Goal: Task Accomplishment & Management: Complete application form

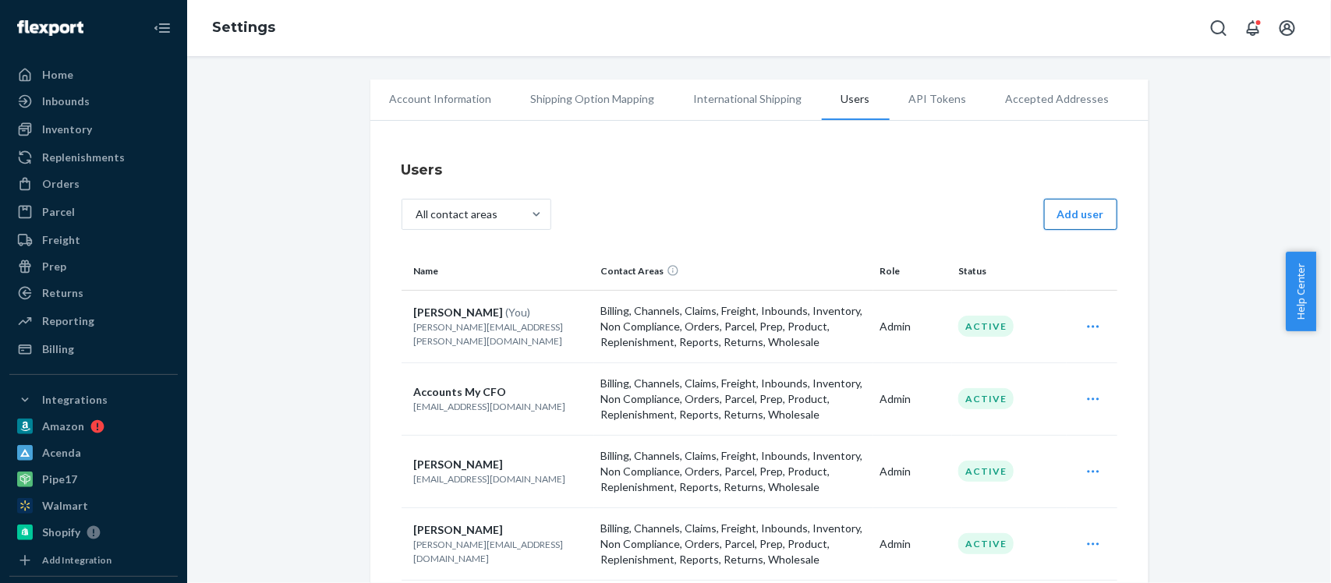
click at [1063, 219] on button "Add user" at bounding box center [1080, 214] width 73 height 31
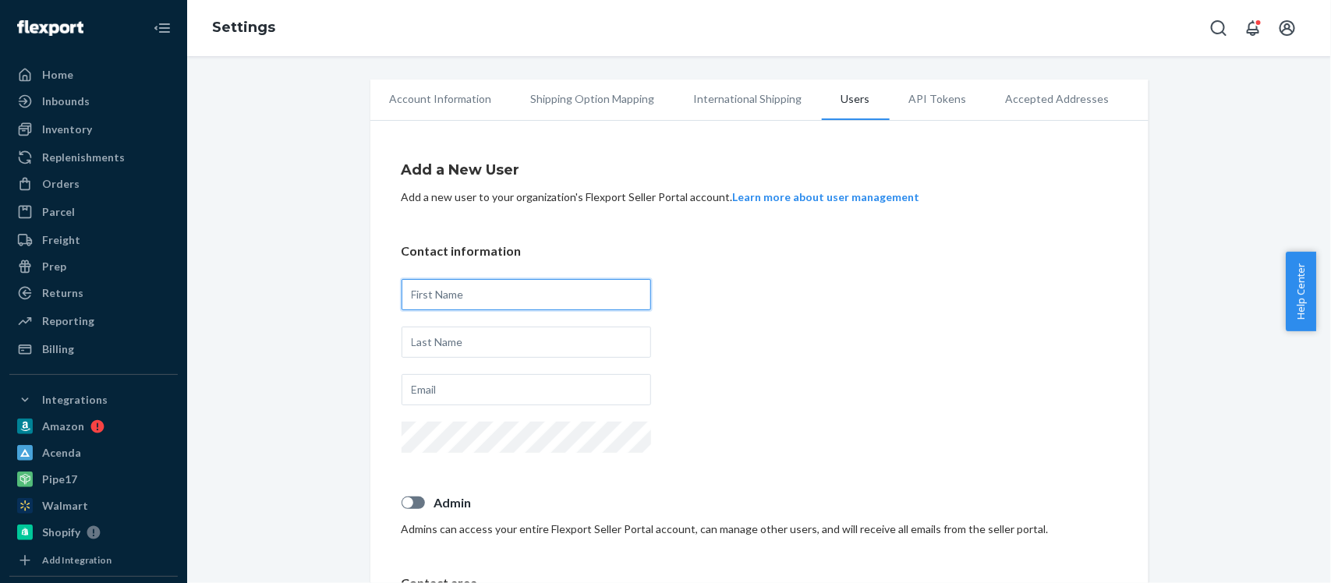
click at [469, 289] on input "text" at bounding box center [527, 294] width 250 height 31
type input "Yogesh"
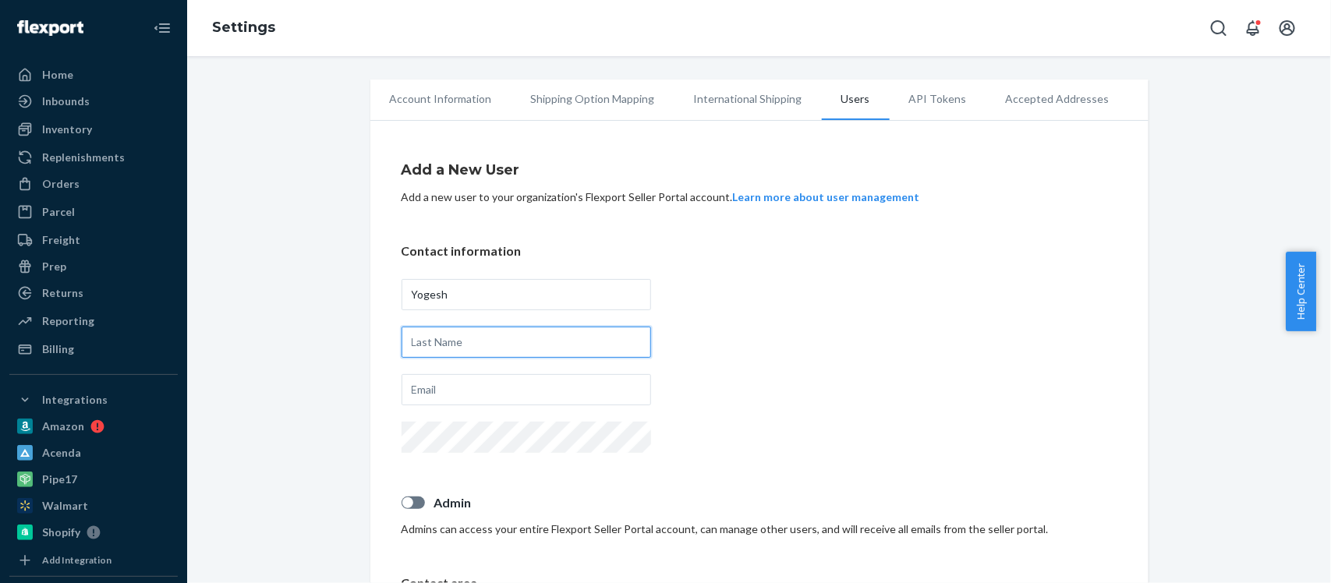
click at [463, 343] on input "text" at bounding box center [527, 342] width 250 height 31
type input "[PERSON_NAME]"
click at [433, 382] on input "text" at bounding box center [527, 389] width 250 height 31
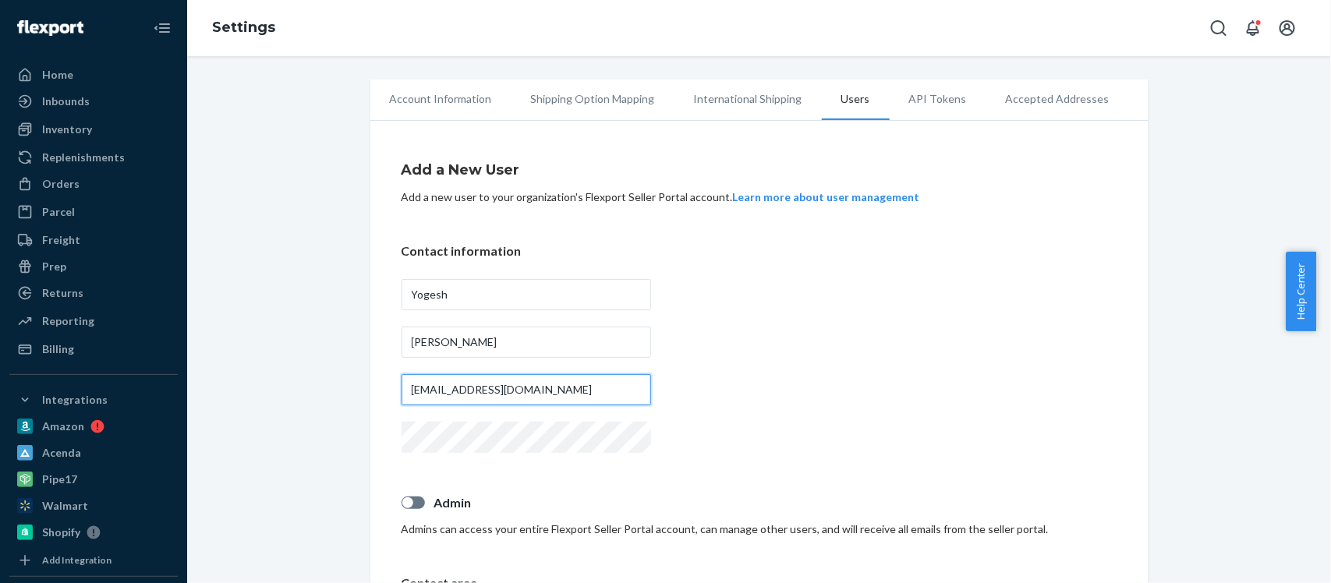
type input "[EMAIL_ADDRESS][DOMAIN_NAME]"
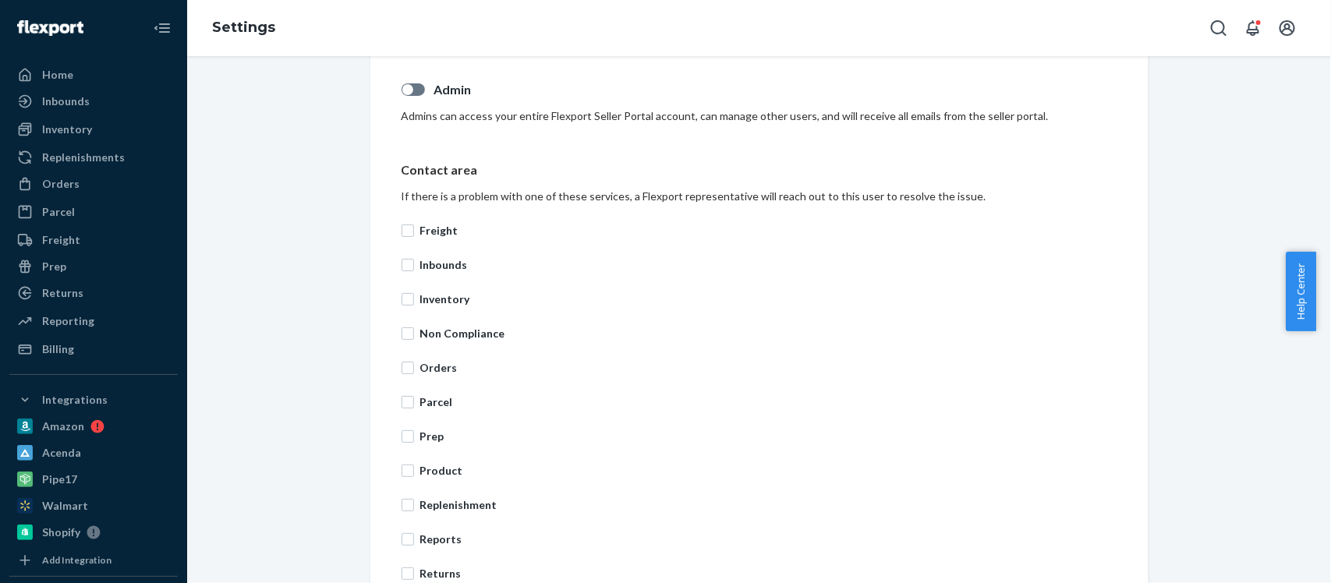
scroll to position [414, 0]
click at [404, 301] on input "Inventory" at bounding box center [408, 298] width 12 height 12
checkbox input "true"
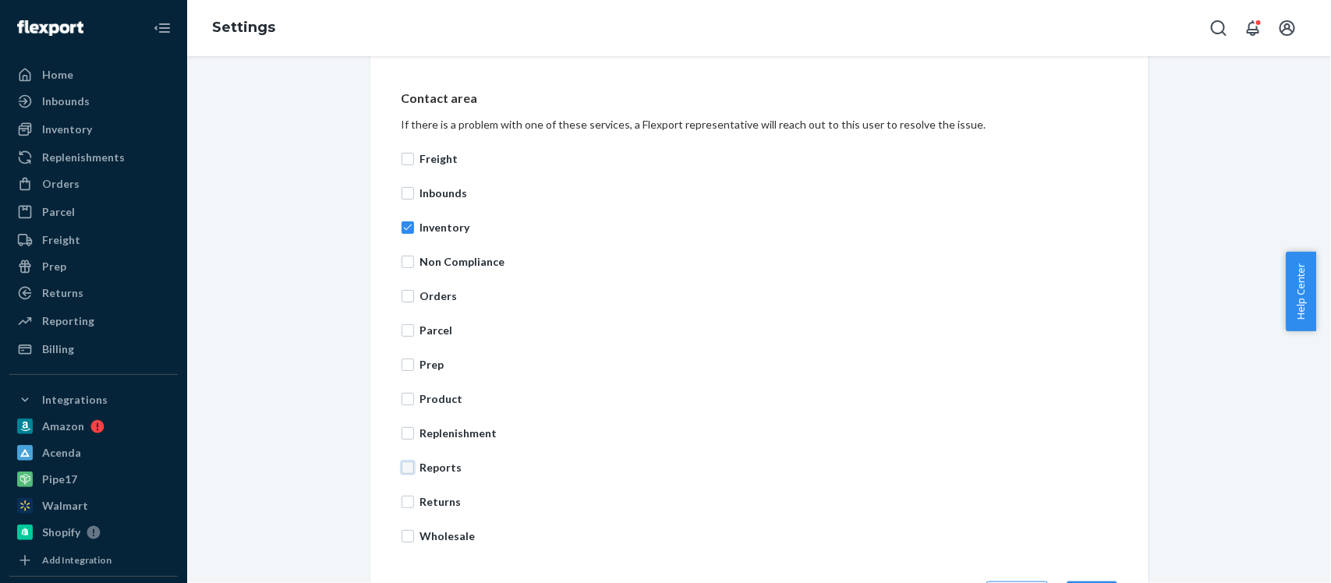
click at [402, 466] on input "Reports" at bounding box center [408, 468] width 12 height 12
checkbox input "true"
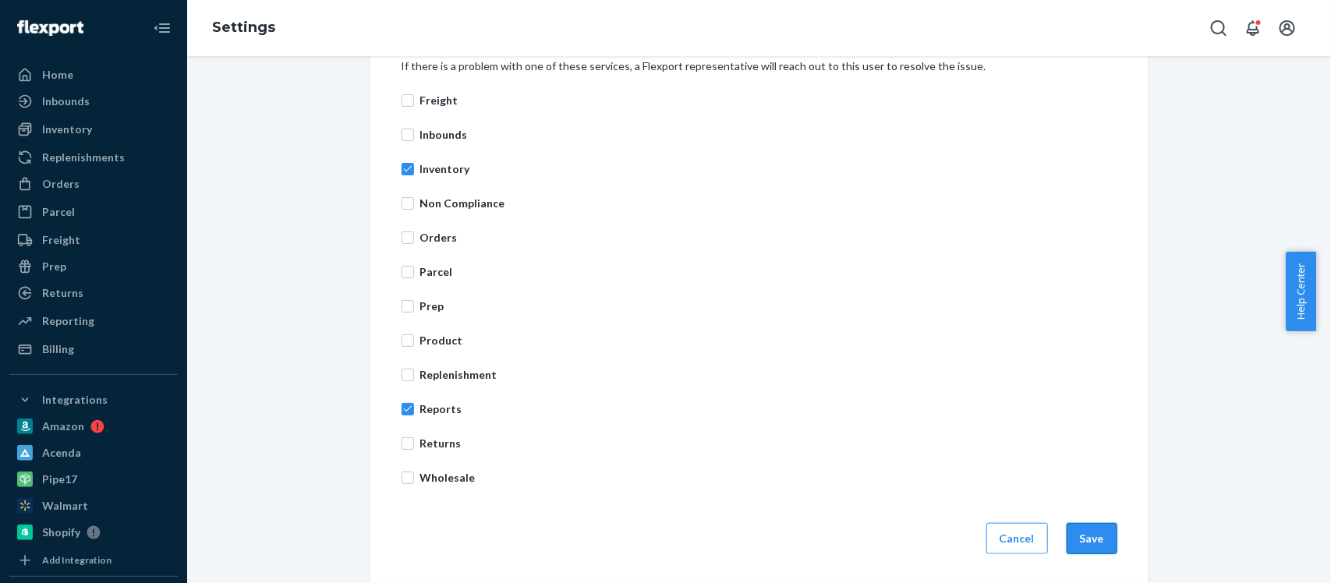
click at [1093, 533] on button "Save" at bounding box center [1092, 538] width 51 height 31
